Goal: Navigation & Orientation: Find specific page/section

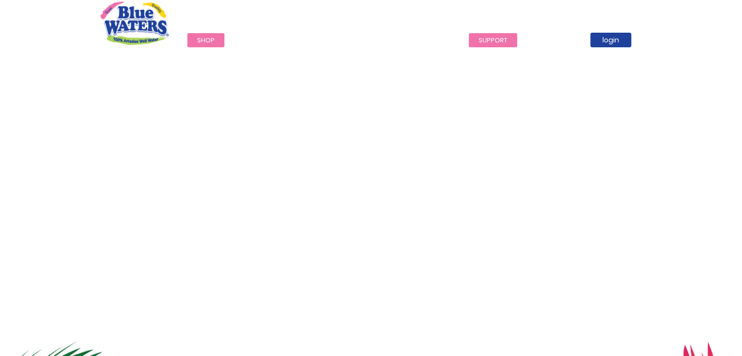
click at [484, 42] on link "support" at bounding box center [493, 40] width 48 height 14
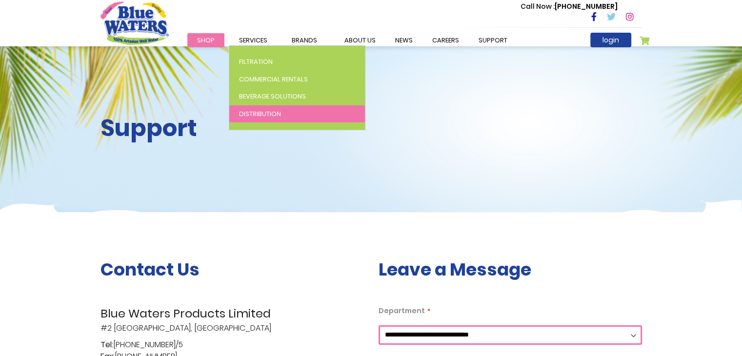
click at [266, 113] on span "Distribution" at bounding box center [260, 113] width 42 height 9
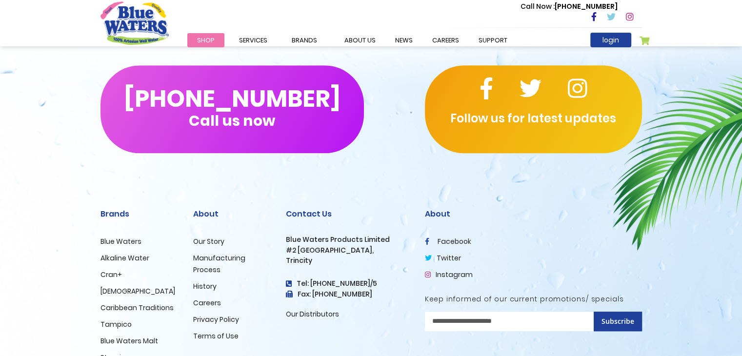
scroll to position [714, 0]
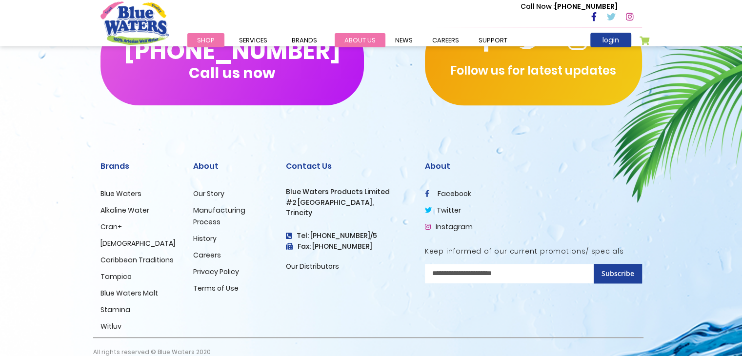
click at [364, 38] on link "about us" at bounding box center [360, 40] width 51 height 14
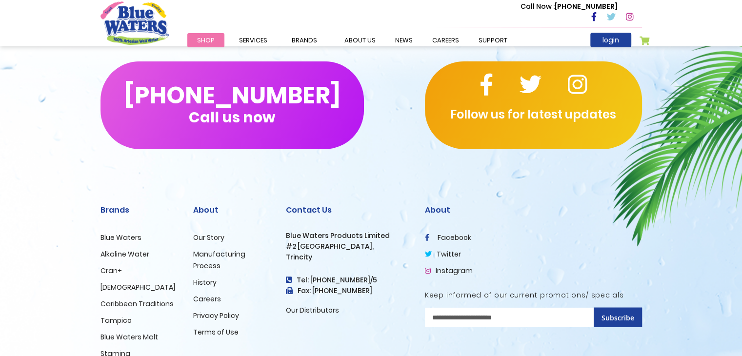
scroll to position [2396, 0]
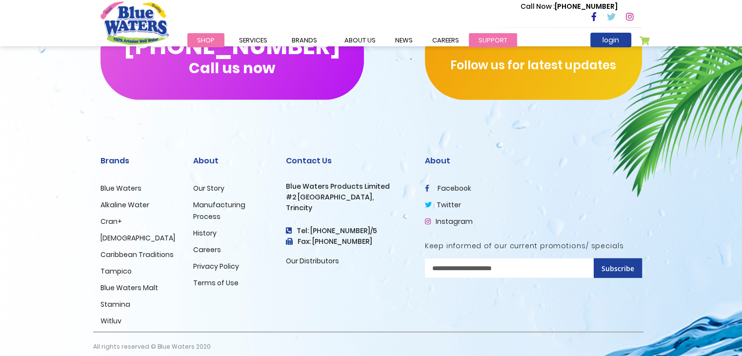
click at [478, 37] on link "support" at bounding box center [493, 40] width 48 height 14
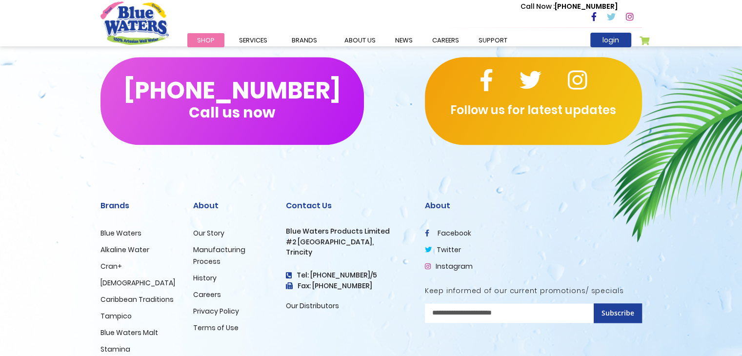
scroll to position [1253, 0]
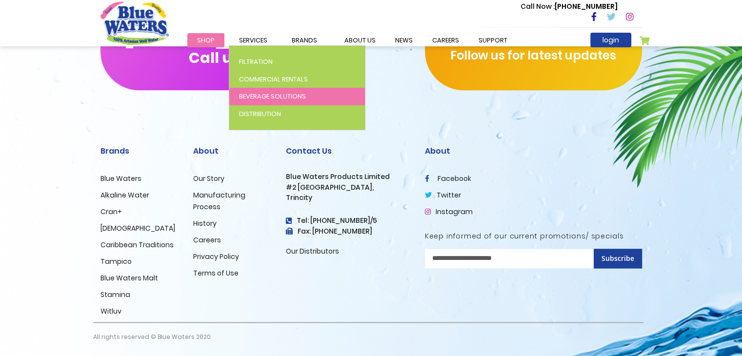
click at [262, 98] on span "Beverage Solutions" at bounding box center [272, 96] width 67 height 9
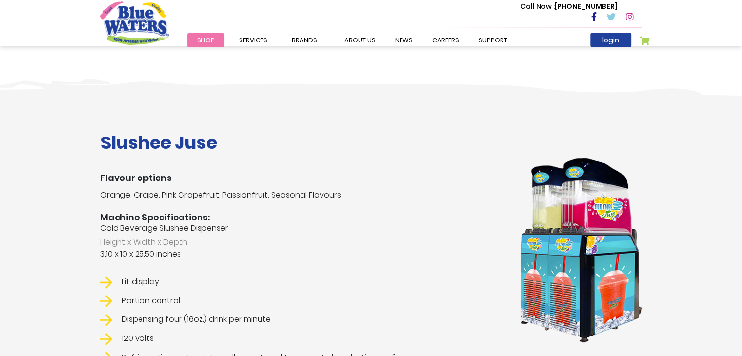
scroll to position [1170, 0]
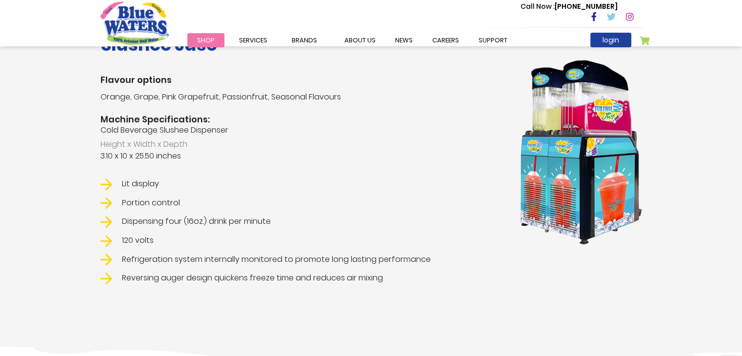
click at [203, 39] on span "Shop" at bounding box center [206, 40] width 18 height 9
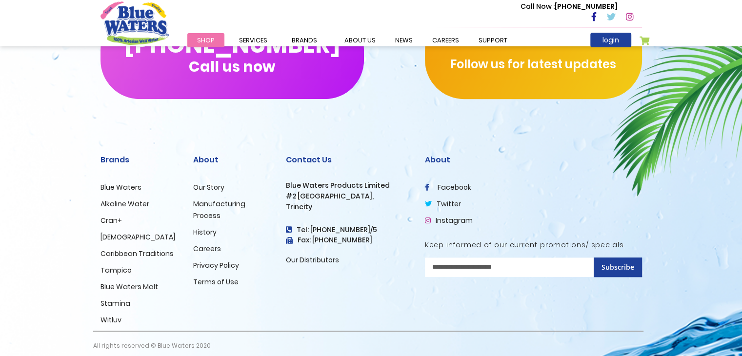
scroll to position [488, 0]
